Goal: Register for event/course

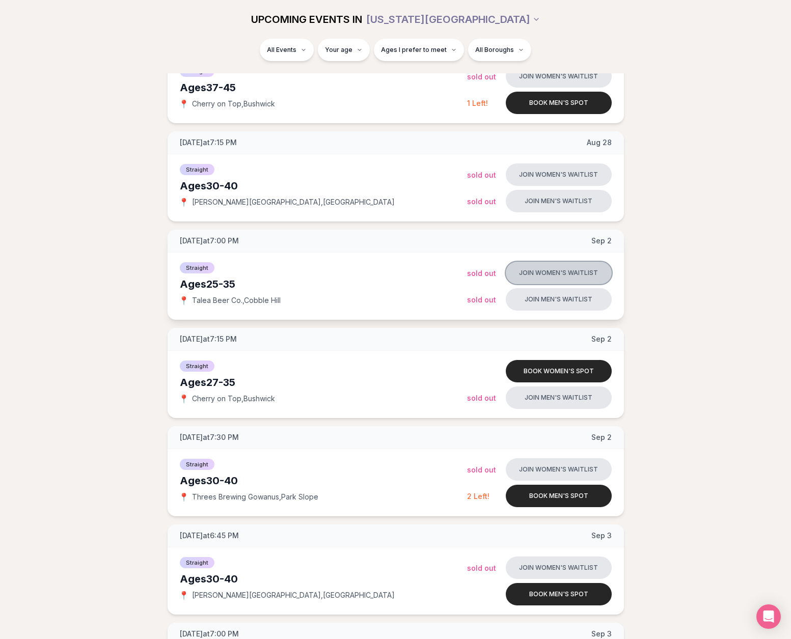
scroll to position [458, 0]
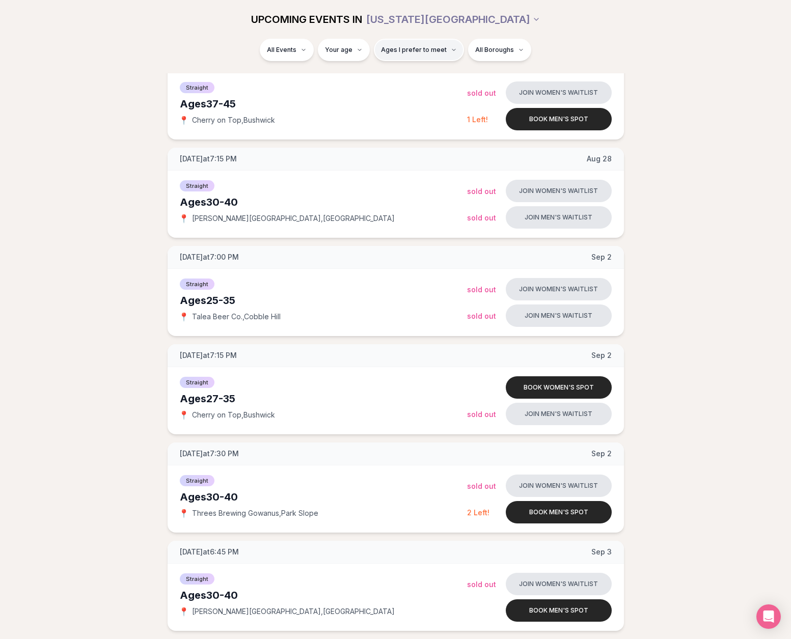
click at [424, 53] on span "Ages I prefer to meet" at bounding box center [414, 50] width 66 height 8
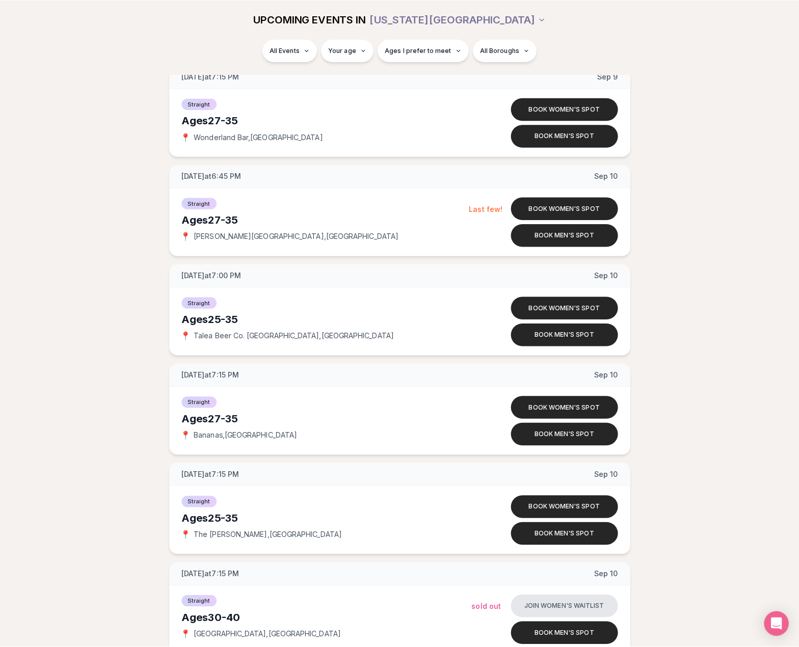
scroll to position [1528, 0]
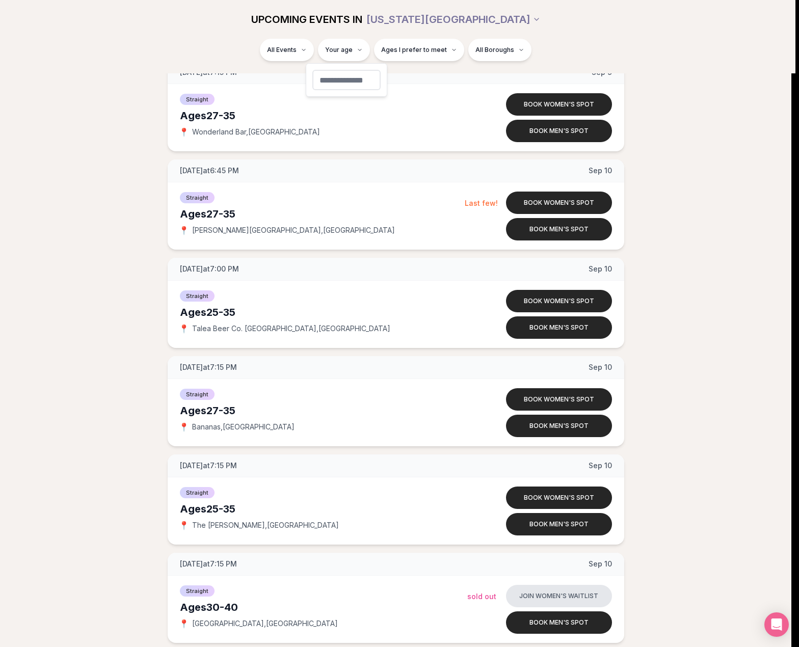
type input "**"
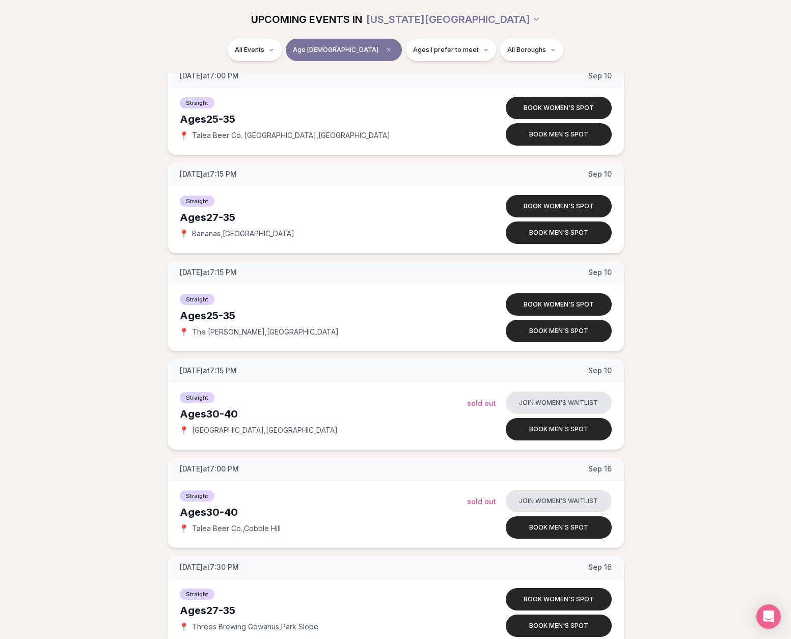
scroll to position [1222, 0]
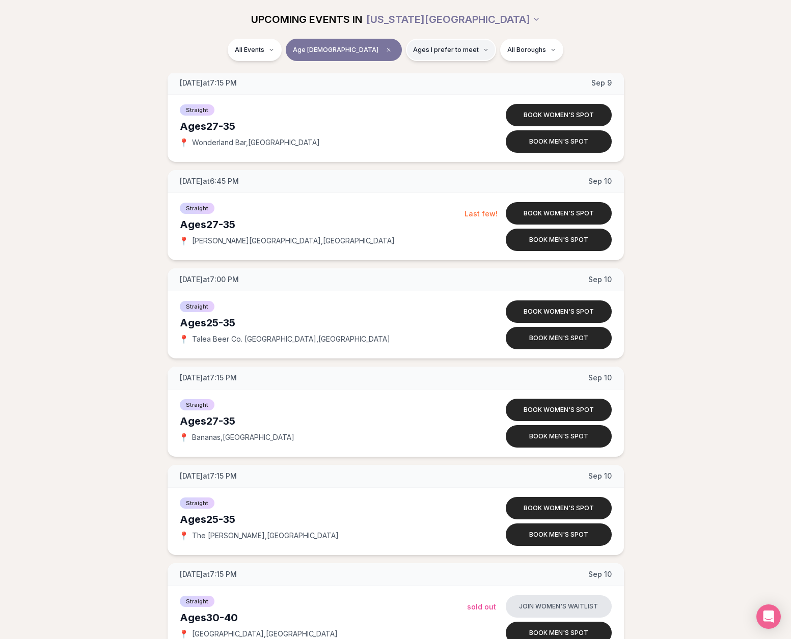
click at [428, 54] on button "Ages I prefer to meet" at bounding box center [451, 50] width 90 height 22
click at [378, 91] on button "Around my age" at bounding box center [378, 89] width 8 height 8
click at [378, 103] on button "Older than me" at bounding box center [378, 103] width 8 height 8
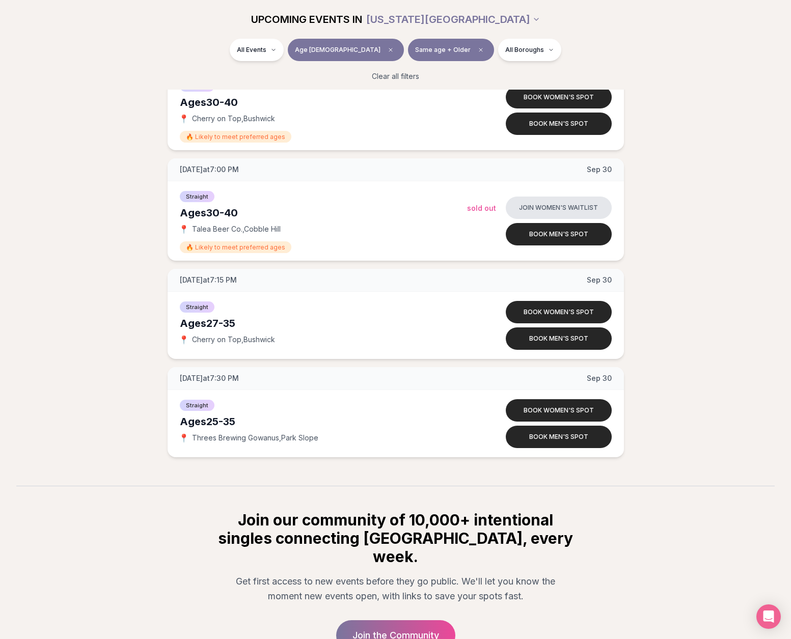
scroll to position [3237, 0]
